Goal: Use online tool/utility: Use online tool/utility

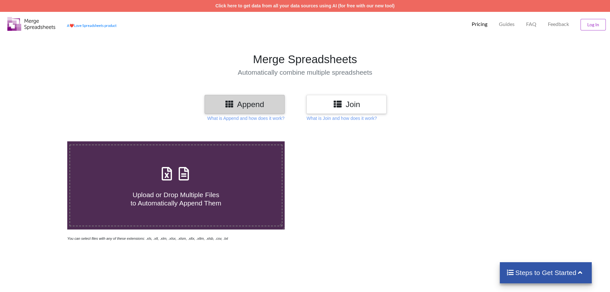
click at [145, 195] on span "Upload or Drop Multiple Files to Automatically Append Them" at bounding box center [176, 198] width 91 height 15
click at [44, 141] on input "Upload or Drop Multiple Files to Automatically Append Them" at bounding box center [44, 141] width 0 height 0
type input "C:\fakepath\CommonReport (71).xls"
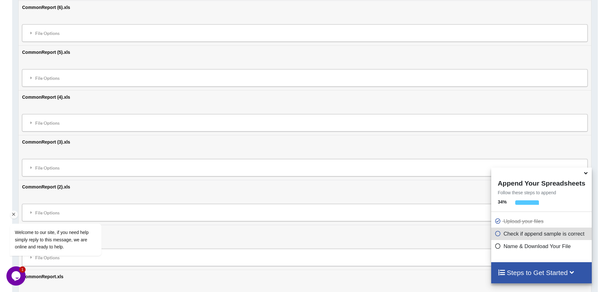
scroll to position [3441, 0]
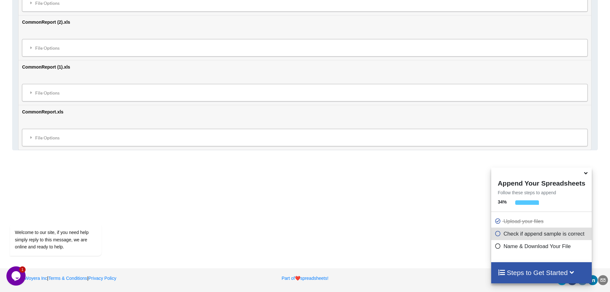
click at [586, 174] on icon at bounding box center [585, 172] width 7 height 6
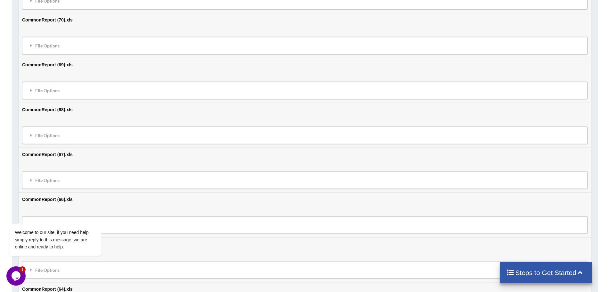
scroll to position [0, 0]
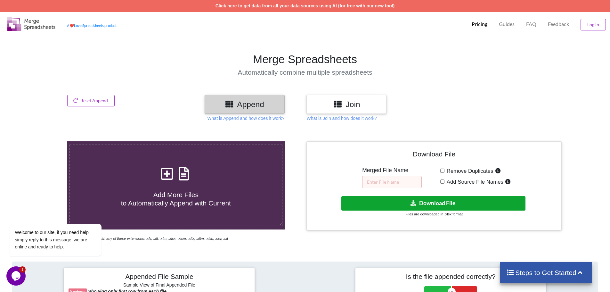
click at [422, 202] on button "Download File" at bounding box center [433, 203] width 184 height 14
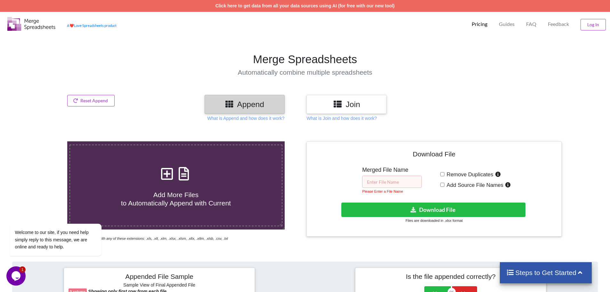
click at [387, 182] on input "text" at bounding box center [392, 181] width 60 height 12
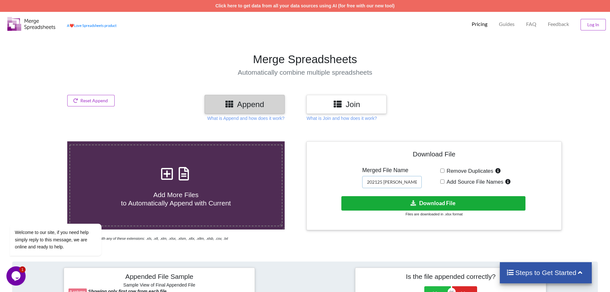
type input "202125 [PERSON_NAME]"
click at [433, 205] on button "Download File" at bounding box center [433, 203] width 184 height 14
